Goal: Task Accomplishment & Management: Use online tool/utility

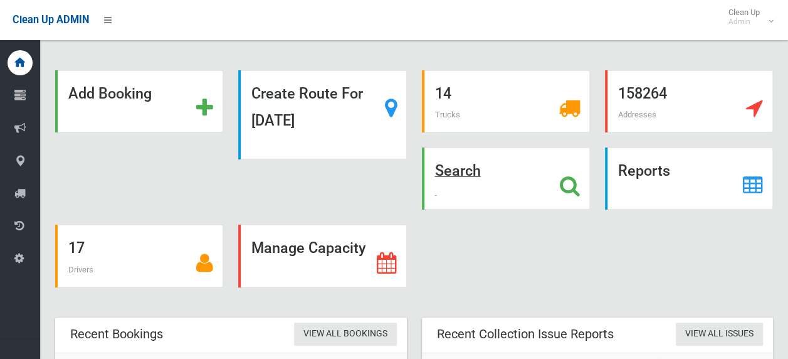
click at [568, 186] on icon at bounding box center [570, 185] width 20 height 21
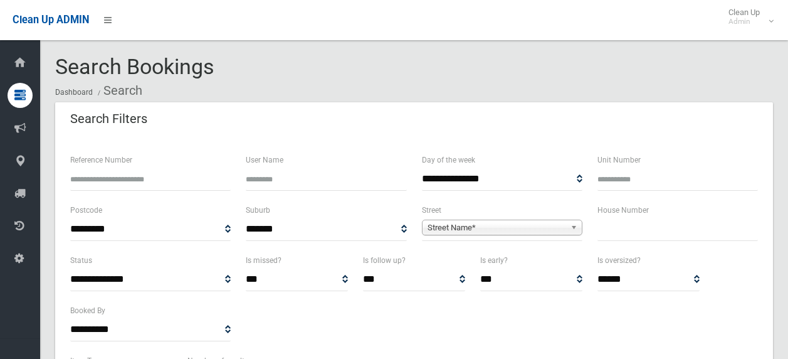
select select
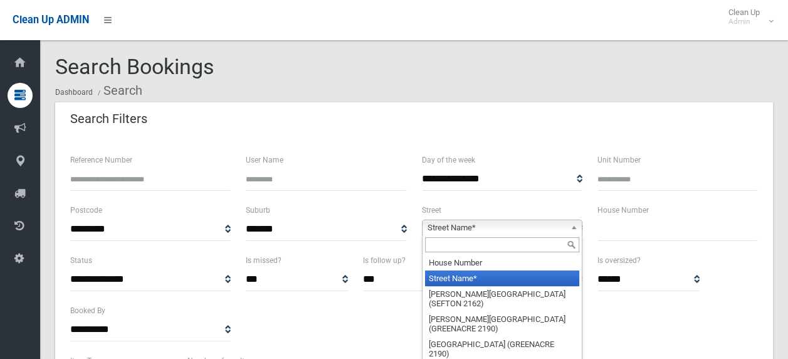
click at [470, 223] on span "Street Name*" at bounding box center [497, 227] width 138 height 15
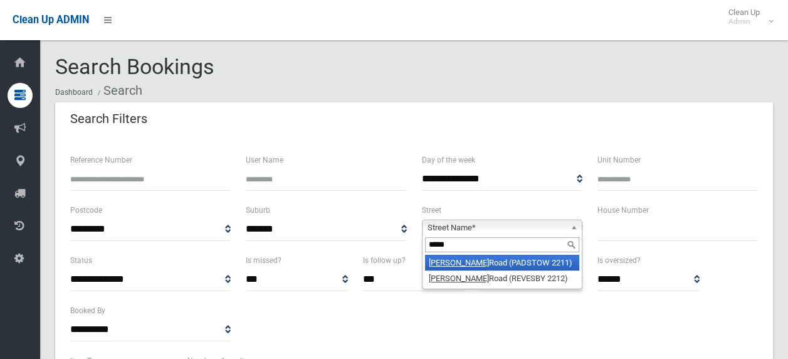
type input "*****"
click at [465, 260] on li "[PERSON_NAME] Road (PADSTOW 2211)" at bounding box center [502, 263] width 154 height 16
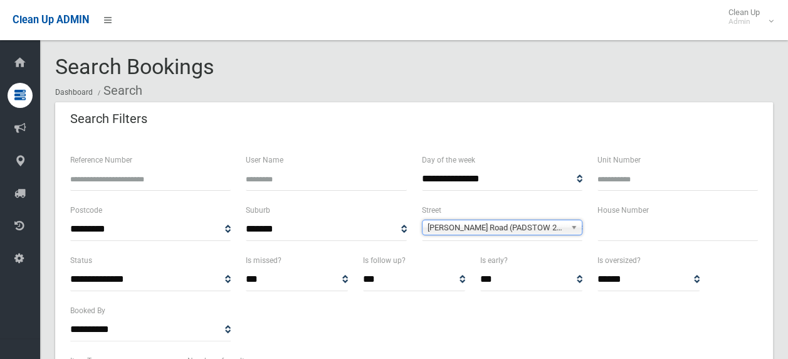
click at [624, 226] on input "text" at bounding box center [677, 229] width 160 height 23
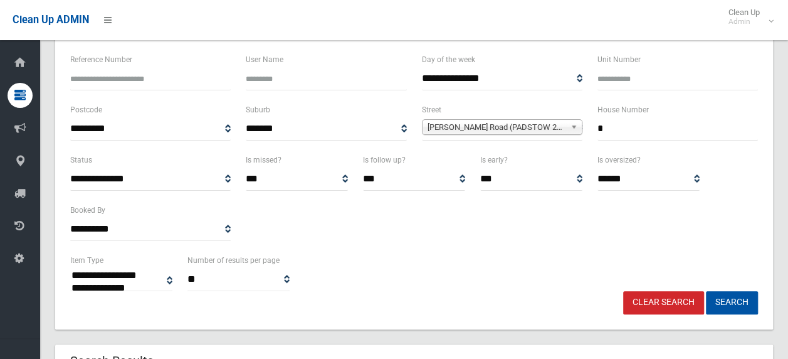
scroll to position [188, 0]
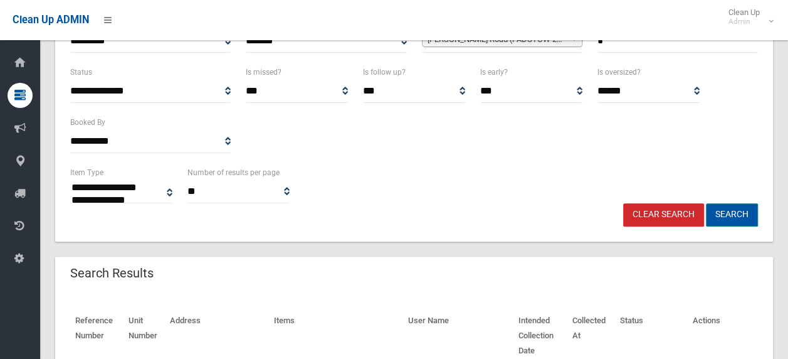
type input "*"
click at [733, 213] on button "Search" at bounding box center [732, 214] width 52 height 23
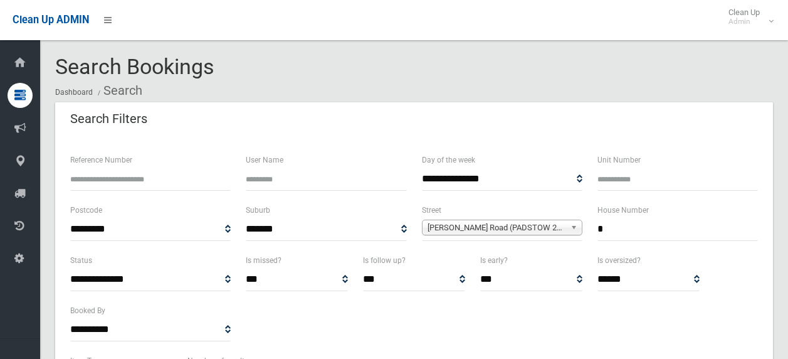
select select
